Goal: Task Accomplishment & Management: Contribute content

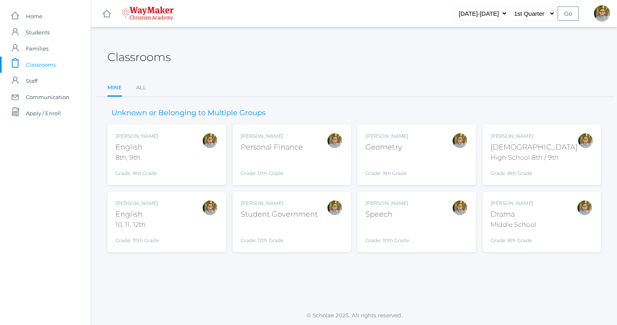
click at [424, 166] on div "Kylen Braileanu Geometry Grade: 9th Grade GEOM" at bounding box center [417, 155] width 103 height 44
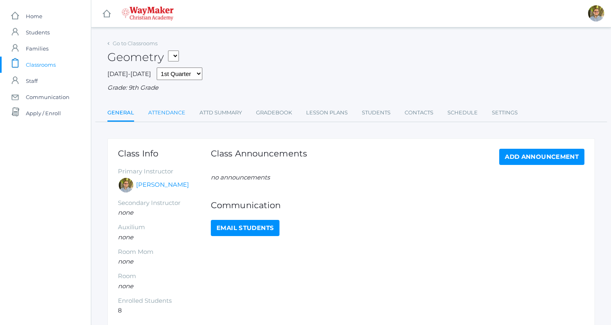
click at [165, 110] on link "Attendance" at bounding box center [166, 113] width 37 height 16
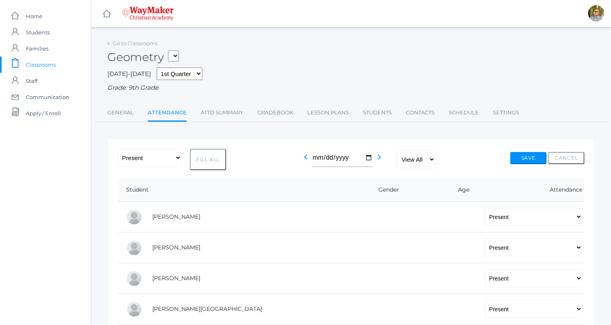
click at [51, 60] on span "Classrooms" at bounding box center [41, 65] width 30 height 16
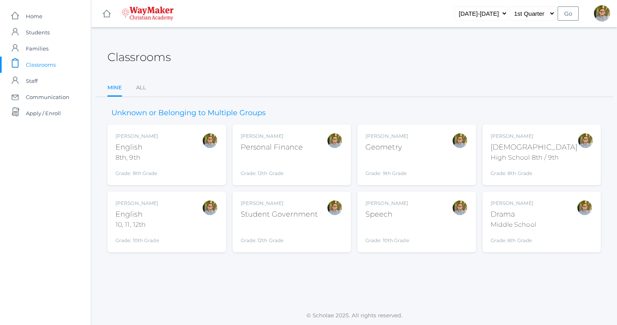
click at [189, 165] on div "Kylen Braileanu English 8th, 9th Grade: 8th Grade 08ENGLISH" at bounding box center [167, 155] width 103 height 44
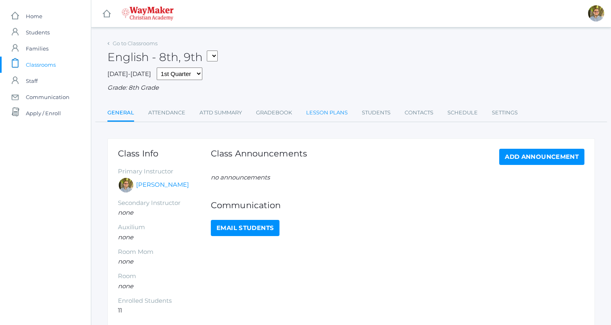
click at [323, 116] on link "Lesson Plans" at bounding box center [327, 113] width 42 height 16
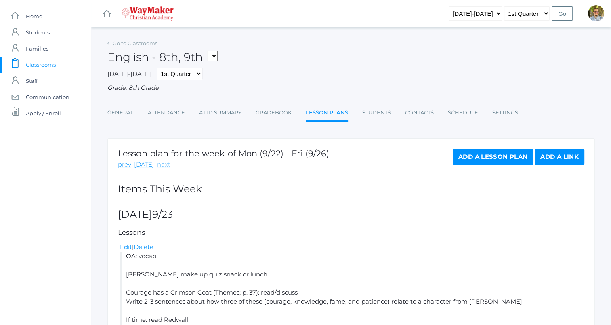
click at [162, 164] on link "next" at bounding box center [163, 164] width 13 height 9
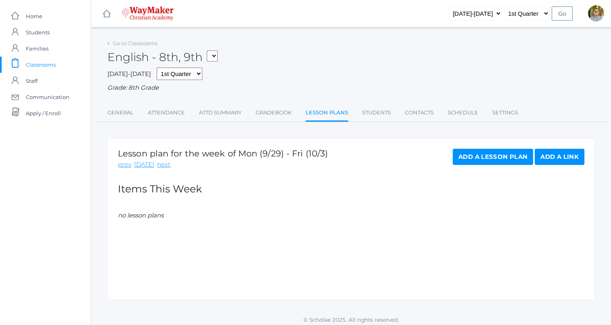
scroll to position [4, 0]
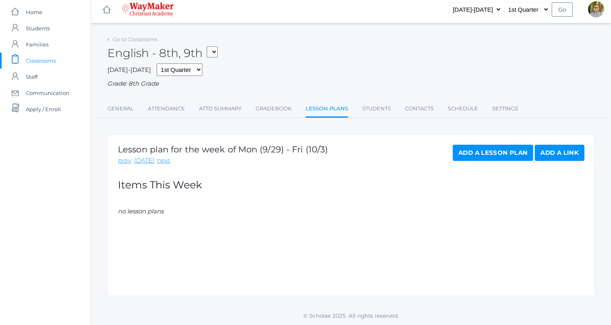
click at [485, 152] on link "Add a Lesson Plan" at bounding box center [493, 153] width 80 height 16
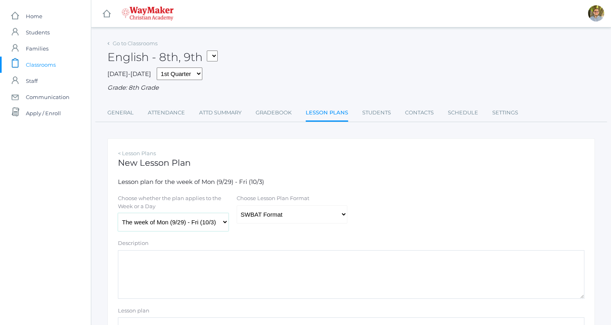
click at [201, 223] on select "The week of Mon (9/29) - Fri (10/3) Monday (9/29) Tuesday (9/30) Wednesday (10/…" at bounding box center [173, 222] width 111 height 18
select select "2025-09-30"
click at [118, 213] on select "The week of Mon (9/29) - Fri (10/3) Monday (9/29) Tuesday (9/30) Wednesday (10/…" at bounding box center [173, 222] width 111 height 18
click at [288, 216] on select "Traditional Format SWBAT Format" at bounding box center [292, 214] width 111 height 18
select select "legacy"
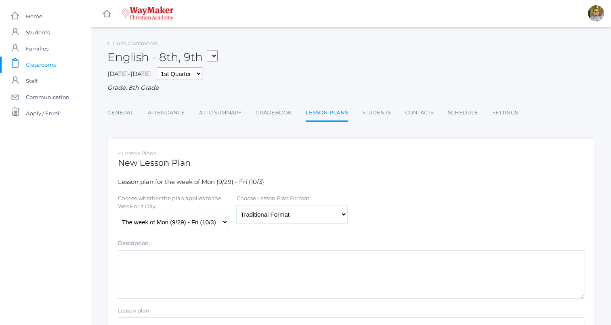
click at [237, 205] on select "Traditional Format SWBAT Format" at bounding box center [292, 214] width 111 height 18
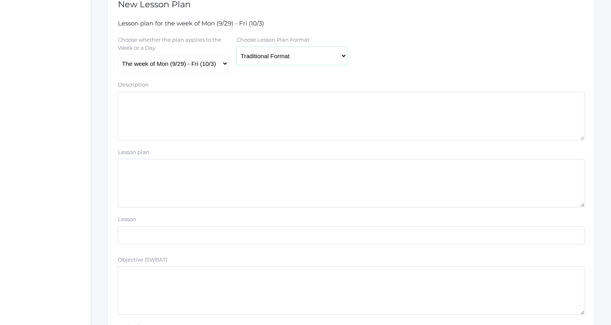
scroll to position [175, 0]
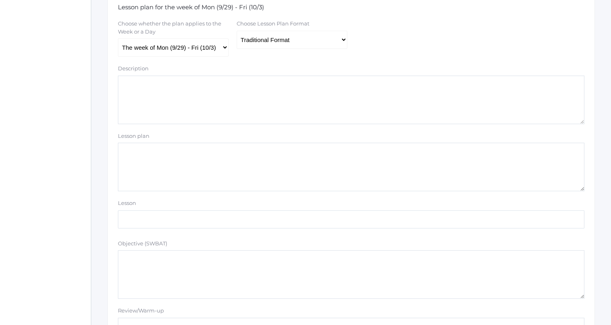
click at [284, 178] on textarea "Lesson plan" at bounding box center [351, 167] width 467 height 48
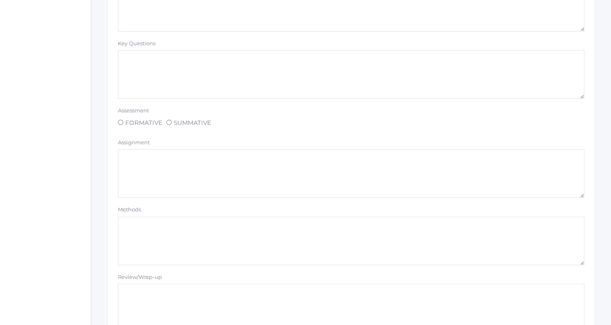
scroll to position [683, 0]
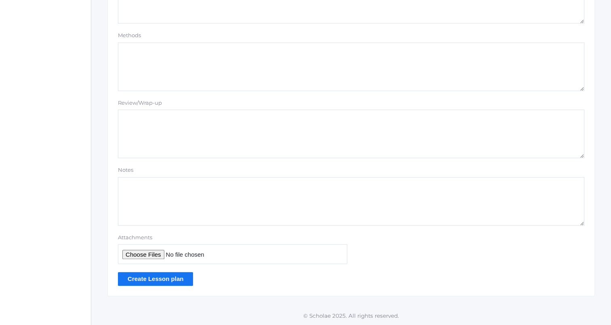
type textarea "Vocab has been posted"
click at [149, 281] on input "Create Lesson plan" at bounding box center [155, 278] width 75 height 13
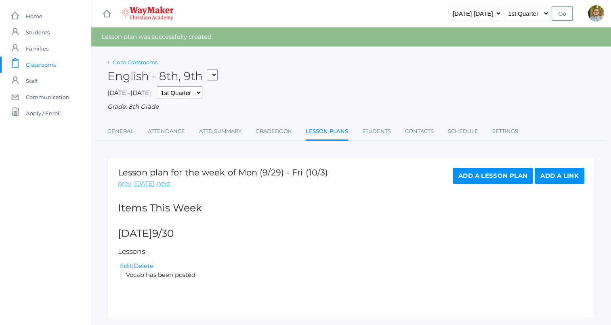
click at [121, 61] on link "Go to Classrooms" at bounding box center [135, 62] width 45 height 6
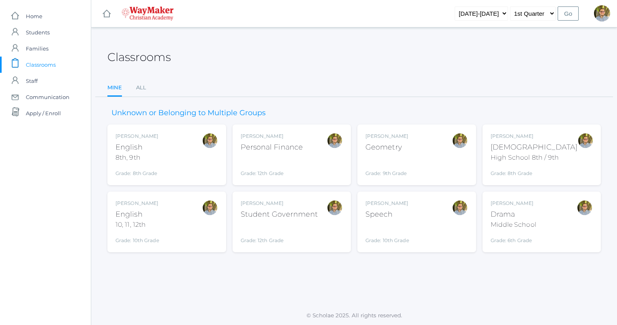
click at [198, 230] on div "Kylen Braileanu English 10, 11, 12th Grade: 10th Grade HSENGLISH" at bounding box center [167, 222] width 103 height 44
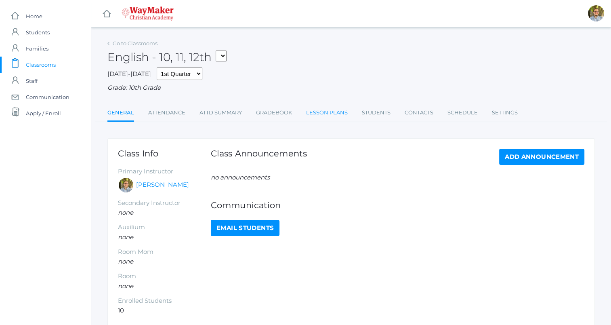
click at [324, 112] on link "Lesson Plans" at bounding box center [327, 113] width 42 height 16
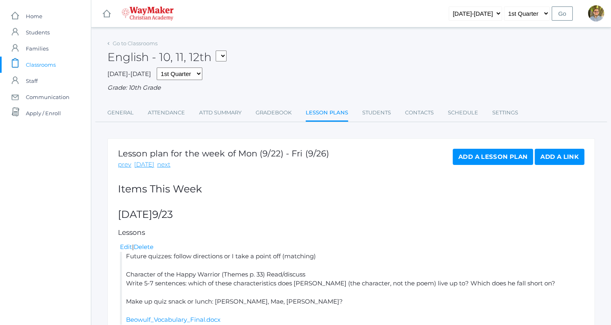
click at [34, 59] on span "Classrooms" at bounding box center [41, 65] width 30 height 16
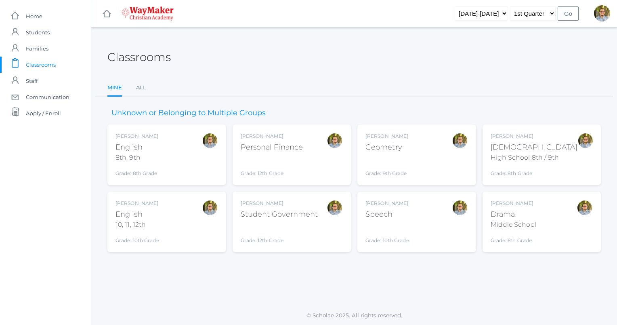
click at [166, 222] on div "Kylen Braileanu English 10, 11, 12th Grade: 10th Grade HSENGLISH" at bounding box center [167, 222] width 103 height 44
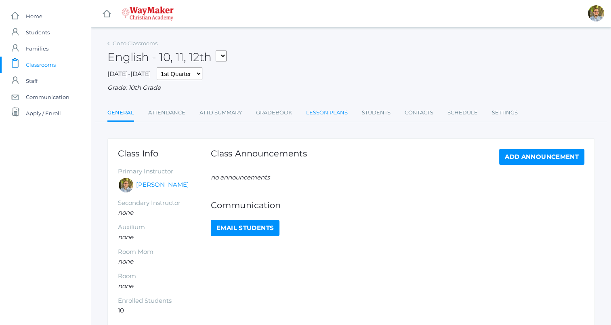
click at [338, 116] on link "Lesson Plans" at bounding box center [327, 113] width 42 height 16
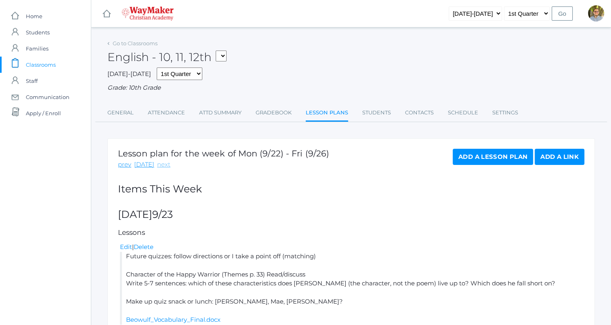
click at [160, 167] on link "next" at bounding box center [163, 164] width 13 height 9
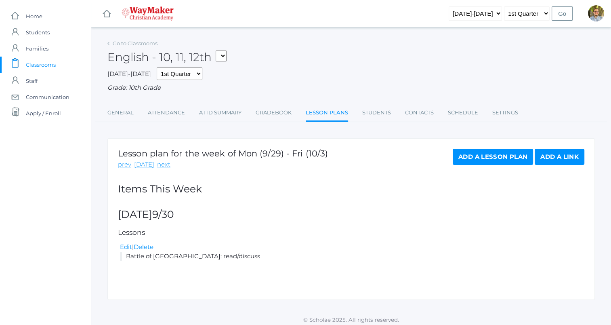
click at [121, 243] on div "Edit | Delete" at bounding box center [352, 246] width 465 height 9
click at [123, 246] on link "Edit" at bounding box center [126, 247] width 12 height 8
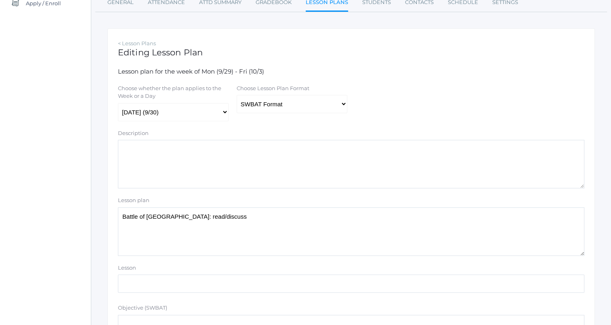
scroll to position [115, 0]
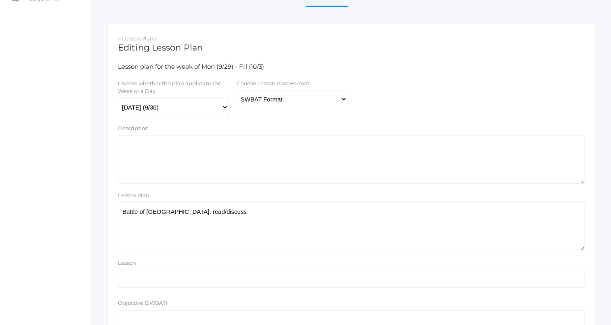
click at [278, 110] on div "Choose whether the plan applies to the Week or a Day The week of Mon (9/29) - F…" at bounding box center [351, 98] width 475 height 37
click at [276, 101] on select "Traditional Format SWBAT Format" at bounding box center [292, 99] width 111 height 18
select select "legacy"
click at [237, 91] on select "Traditional Format SWBAT Format" at bounding box center [292, 99] width 111 height 18
click at [242, 239] on textarea "Battle of Maldon: read/discuss" at bounding box center [351, 226] width 467 height 48
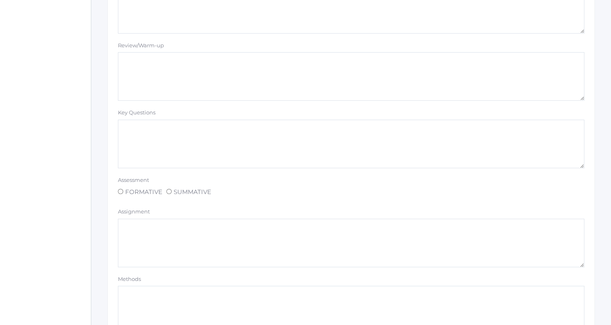
scroll to position [683, 0]
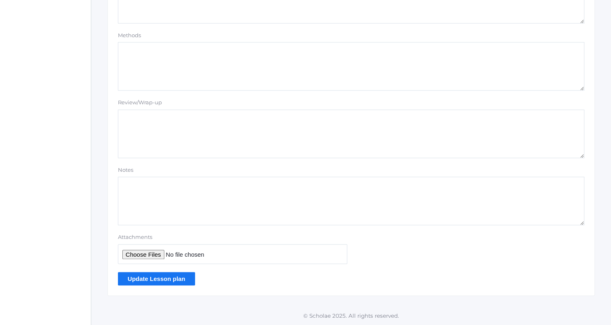
type textarea "Vocab has been posted Battle of Maldon: read/discuss"
click at [174, 278] on input "Update Lesson plan" at bounding box center [156, 278] width 77 height 13
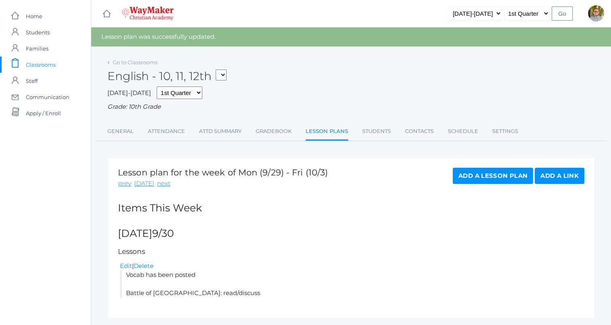
click at [44, 64] on span "Classrooms" at bounding box center [41, 65] width 30 height 16
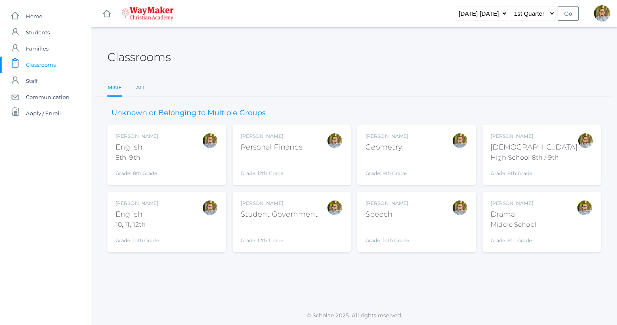
click at [429, 225] on div "Kylen Braileanu Speech Grade: 10th Grade SPEECH" at bounding box center [417, 222] width 103 height 44
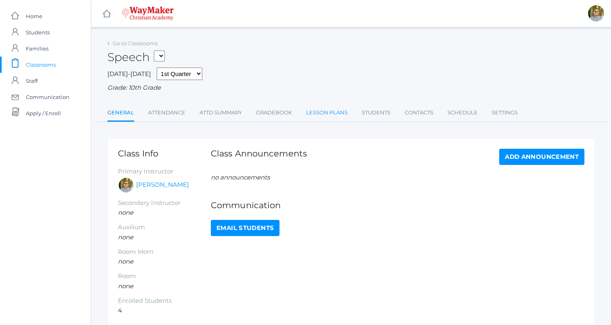
click at [322, 116] on link "Lesson Plans" at bounding box center [327, 113] width 42 height 16
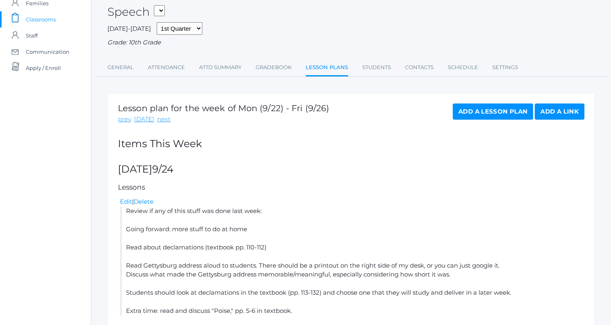
scroll to position [221, 0]
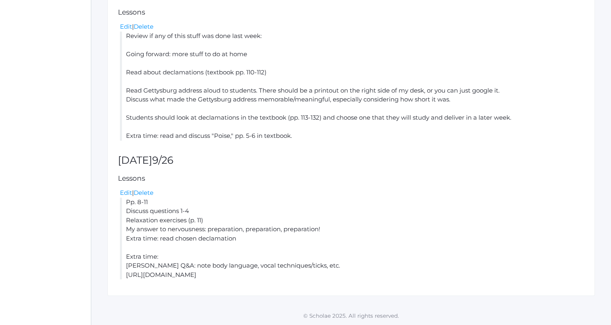
drag, startPoint x: 126, startPoint y: 202, endPoint x: 255, endPoint y: 236, distance: 133.8
click at [255, 236] on li "Pp. 8-11 Discuss questions 1-4 Relaxation exercises (p. 11) My answer to nervou…" at bounding box center [352, 239] width 465 height 82
copy li "Pp. 8-11 Discuss questions 1-4 Relaxation exercises (p. 11) My answer to nervou…"
click at [375, 226] on li "Pp. 8-11 Discuss questions 1-4 Relaxation exercises (p. 11) My answer to nervou…" at bounding box center [352, 239] width 465 height 82
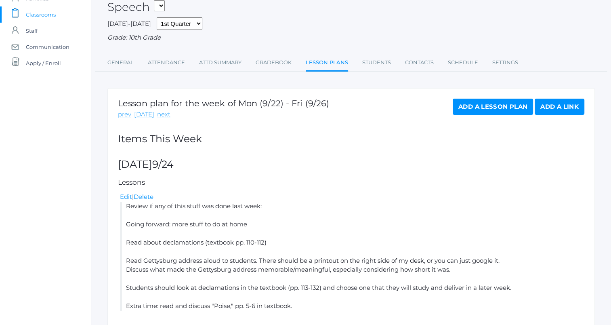
scroll to position [0, 0]
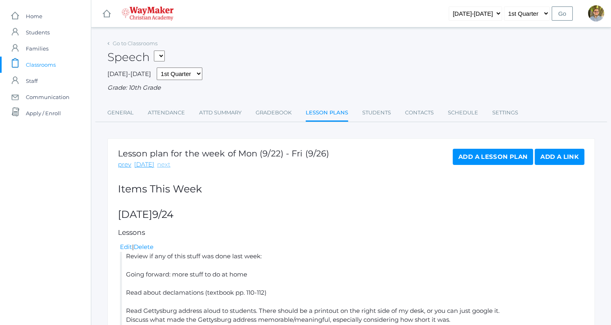
click at [160, 163] on link "next" at bounding box center [163, 164] width 13 height 9
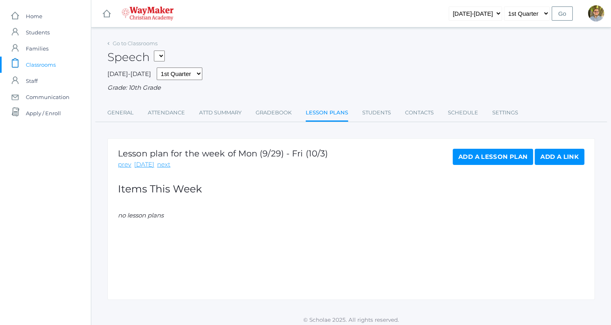
click at [478, 158] on link "Add a Lesson Plan" at bounding box center [493, 157] width 80 height 16
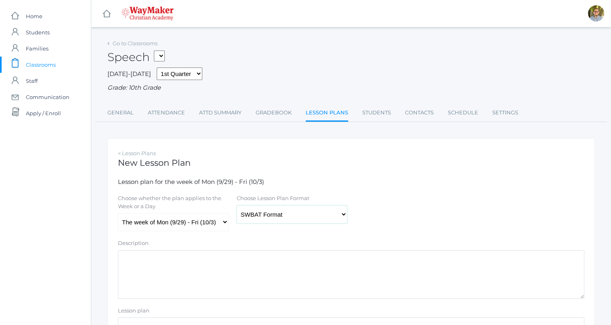
click at [293, 216] on select "Traditional Format SWBAT Format" at bounding box center [292, 214] width 111 height 18
select select "legacy"
click at [237, 205] on select "Traditional Format SWBAT Format" at bounding box center [292, 214] width 111 height 18
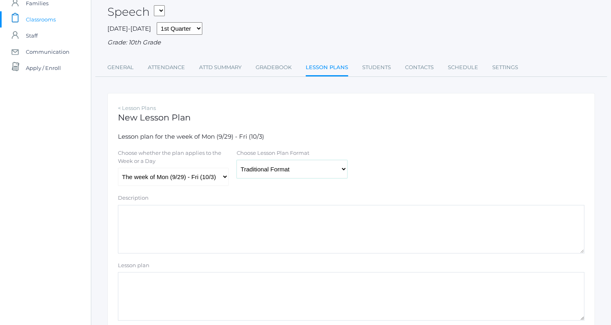
scroll to position [47, 0]
click at [212, 181] on select "The week of Mon (9/29) - Fri (10/3) Monday (9/29) Tuesday (9/30) Wednesday (10/…" at bounding box center [173, 175] width 111 height 18
select select "2025-09-30"
click at [118, 166] on select "The week of Mon (9/29) - Fri (10/3) Monday (9/29) Tuesday (9/30) Wednesday (10/…" at bounding box center [173, 175] width 111 height 18
click at [223, 294] on textarea "Lesson plan" at bounding box center [351, 294] width 467 height 48
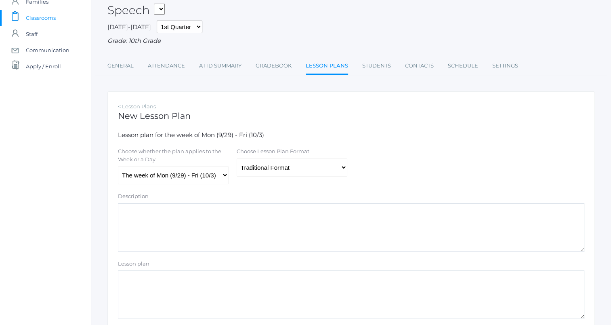
paste textarea "Pp. 8-11 Discuss questions 1-4 Relaxation exercises (p. 11) My answer to nervou…"
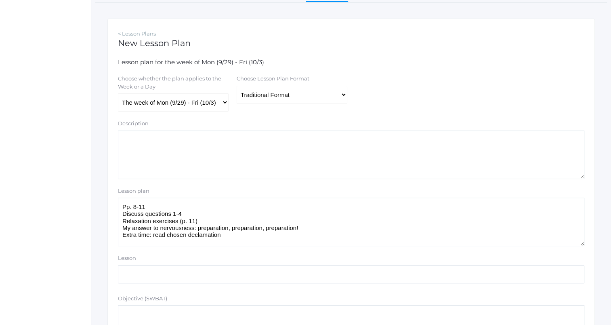
scroll to position [120, 0]
drag, startPoint x: 307, startPoint y: 227, endPoint x: 119, endPoint y: 227, distance: 188.3
click at [119, 227] on textarea "Pp. 8-11 Discuss questions 1-4 Relaxation exercises (p. 11) My answer to nervou…" at bounding box center [351, 221] width 467 height 48
click at [359, 244] on textarea "Pp. 8-11 Discuss questions 1-4 Relaxation exercises (p. 11) My answer to nervou…" at bounding box center [351, 221] width 467 height 48
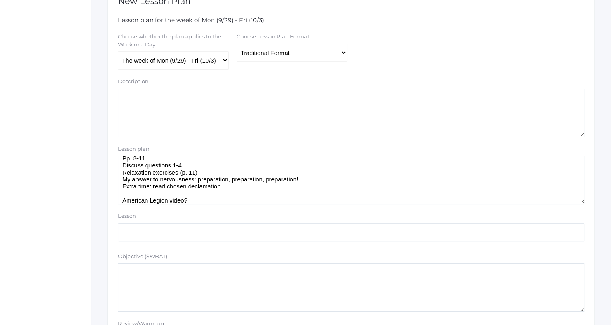
scroll to position [0, 0]
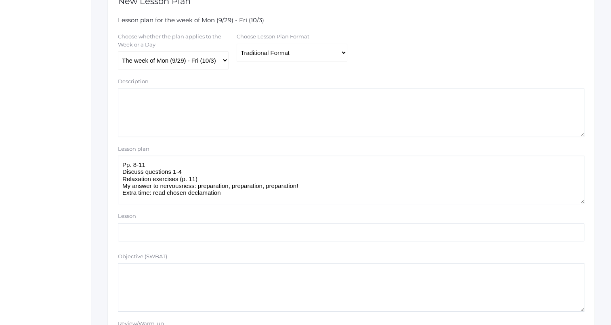
type textarea "Pp. 8-11 Discuss questions 1-4 Relaxation exercises (p. 11) My answer to nervou…"
click at [183, 57] on select "The week of Mon (9/29) - Fri (10/3) Monday (9/29) Tuesday (9/30) Wednesday (10/…" at bounding box center [173, 60] width 111 height 18
select select "2025-10-01"
click at [118, 52] on select "The week of Mon (9/29) - Fri (10/3) Monday (9/29) Tuesday (9/30) Wednesday (10/…" at bounding box center [173, 60] width 111 height 18
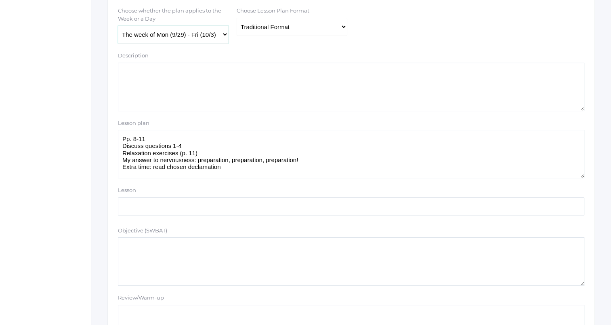
scroll to position [11, 0]
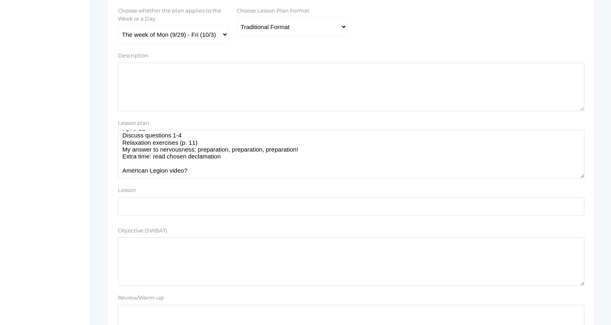
click at [210, 174] on textarea "Pp. 8-11 Discuss questions 1-4 Relaxation exercises (p. 11) My answer to nervou…" at bounding box center [351, 154] width 467 height 48
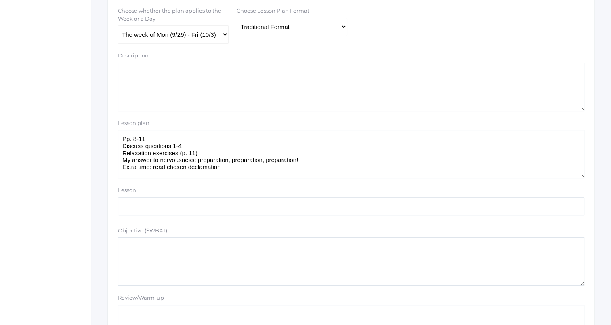
click at [121, 139] on textarea "Pp. 8-11 Discuss questions 1-4 Relaxation exercises (p. 11) My answer to nervou…" at bounding box center [351, 154] width 467 height 48
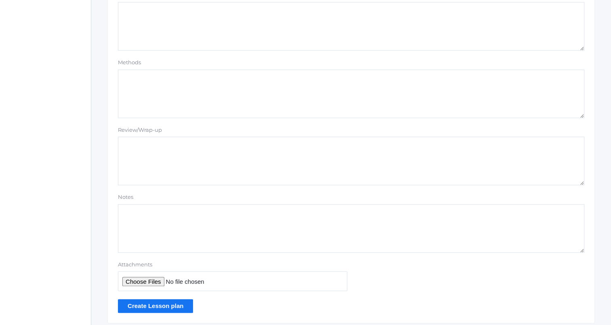
scroll to position [683, 0]
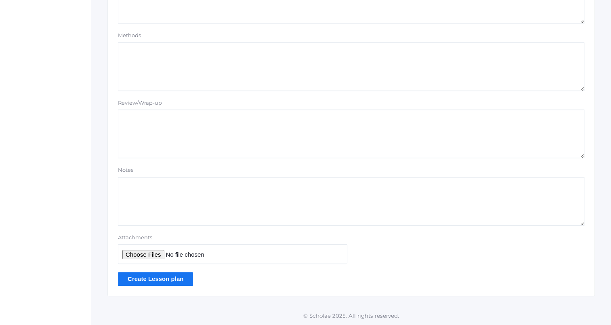
type textarea "American Legion contest? Pp. 8-11 Discuss questions 1-4 Relaxation exercises (p…"
click at [156, 278] on input "Create Lesson plan" at bounding box center [155, 278] width 75 height 13
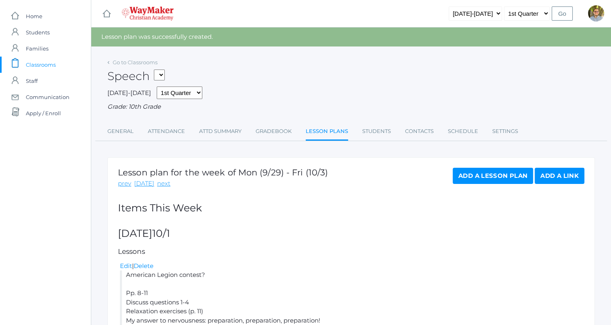
click at [46, 59] on span "Classrooms" at bounding box center [41, 65] width 30 height 16
